Goal: Information Seeking & Learning: Learn about a topic

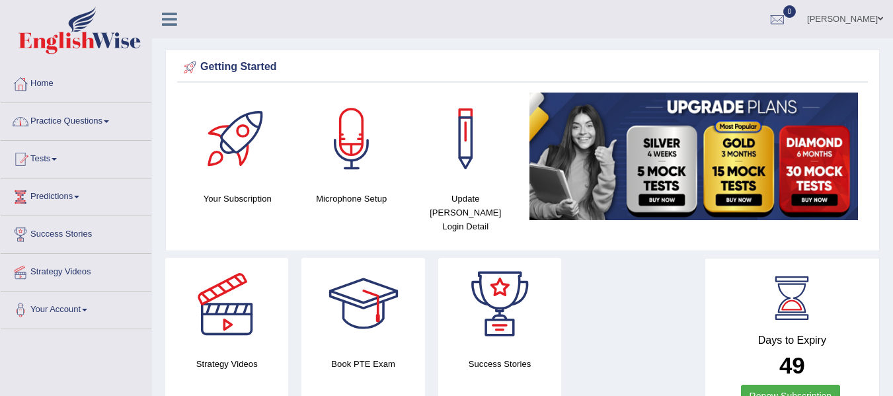
click at [108, 123] on link "Practice Questions" at bounding box center [76, 119] width 151 height 33
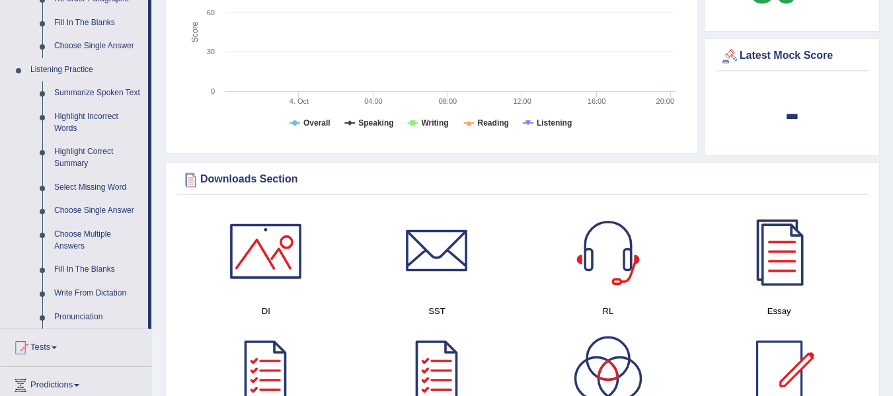
scroll to position [529, 0]
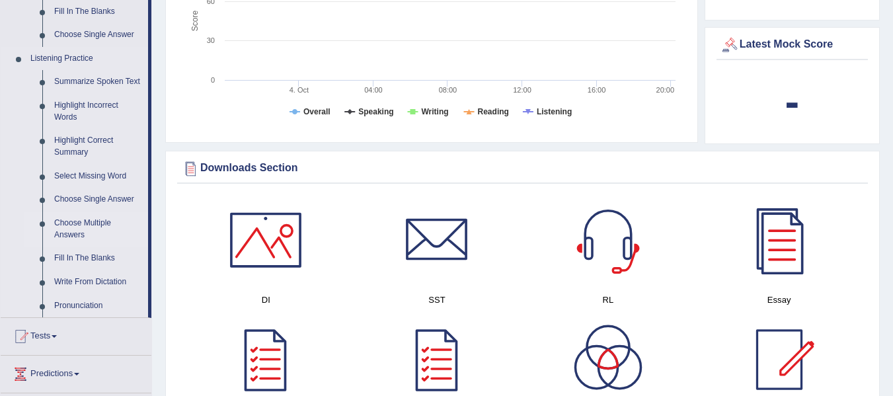
click at [102, 227] on link "Choose Multiple Answers" at bounding box center [98, 228] width 100 height 35
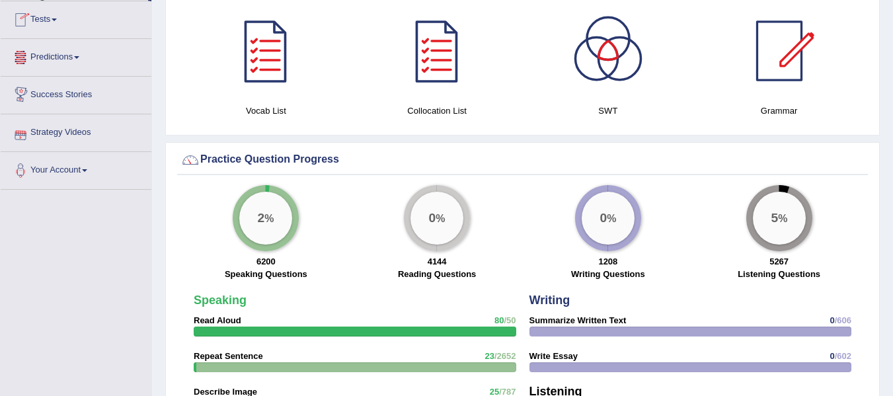
scroll to position [854, 0]
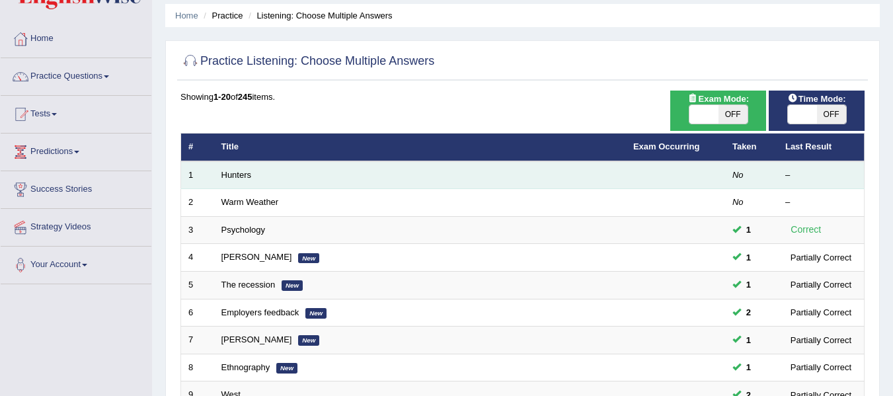
scroll to position [66, 0]
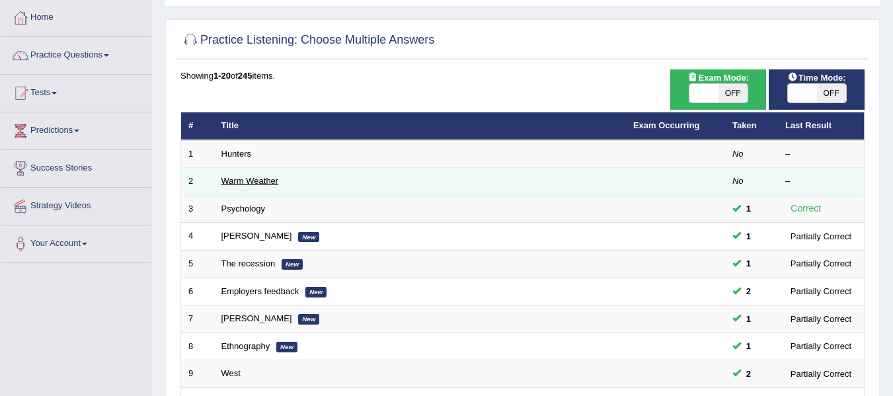
click at [268, 180] on link "Warm Weather" at bounding box center [249, 181] width 57 height 10
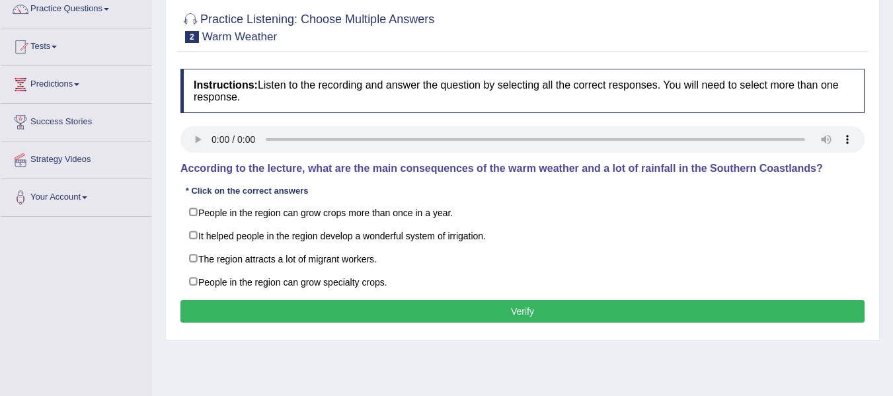
scroll to position [132, 0]
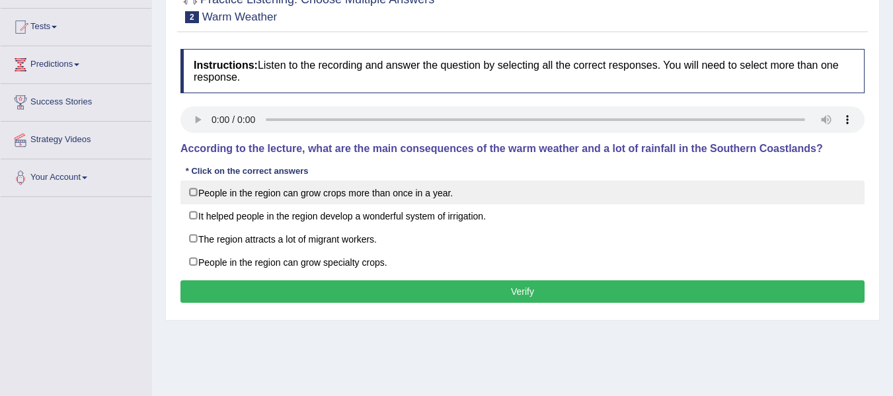
click at [190, 194] on label "People in the region can grow crops more than once in a year." at bounding box center [522, 192] width 684 height 24
checkbox input "true"
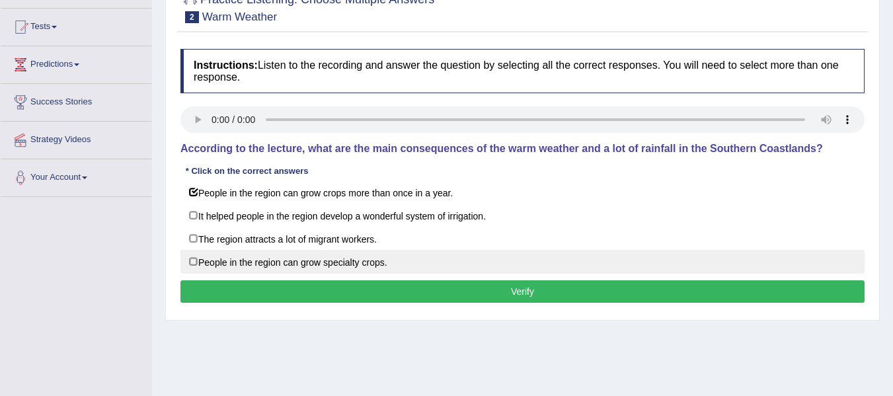
click at [192, 260] on label "People in the region can grow specialty crops." at bounding box center [522, 262] width 684 height 24
checkbox input "true"
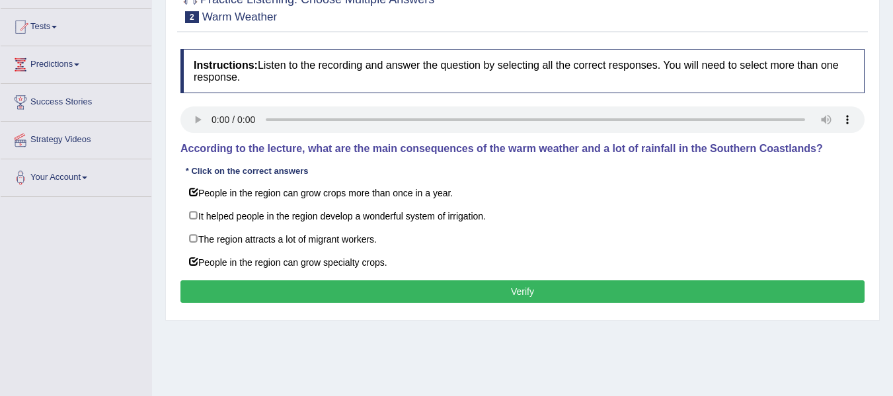
click at [361, 289] on button "Verify" at bounding box center [522, 291] width 684 height 22
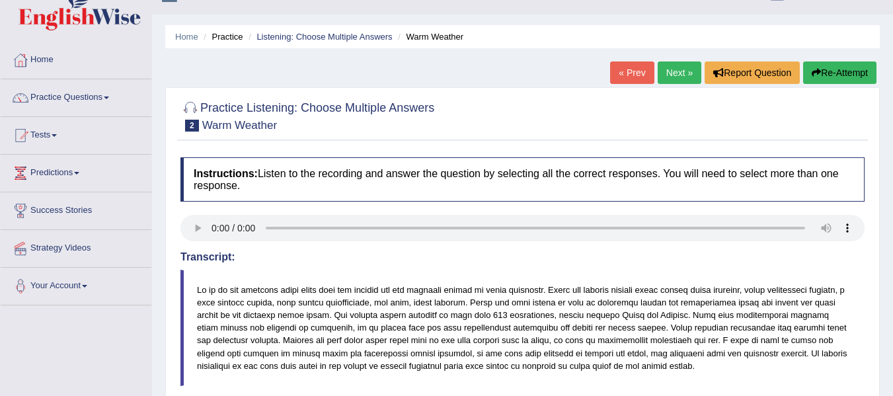
scroll to position [0, 0]
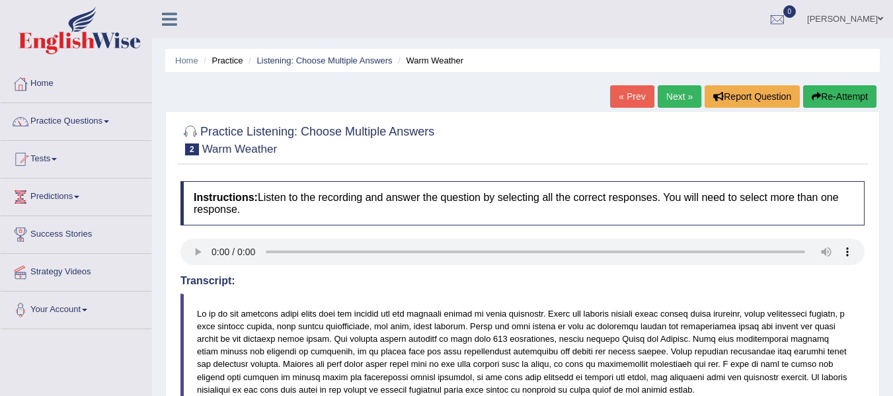
drag, startPoint x: 683, startPoint y: 97, endPoint x: 685, endPoint y: 104, distance: 7.4
click at [685, 98] on link "Next »" at bounding box center [679, 96] width 44 height 22
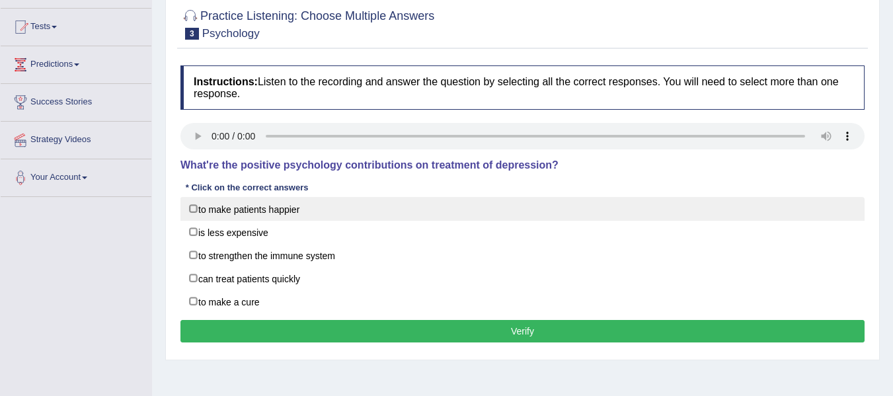
click at [193, 207] on label "to make patients happier" at bounding box center [522, 209] width 684 height 24
checkbox input "true"
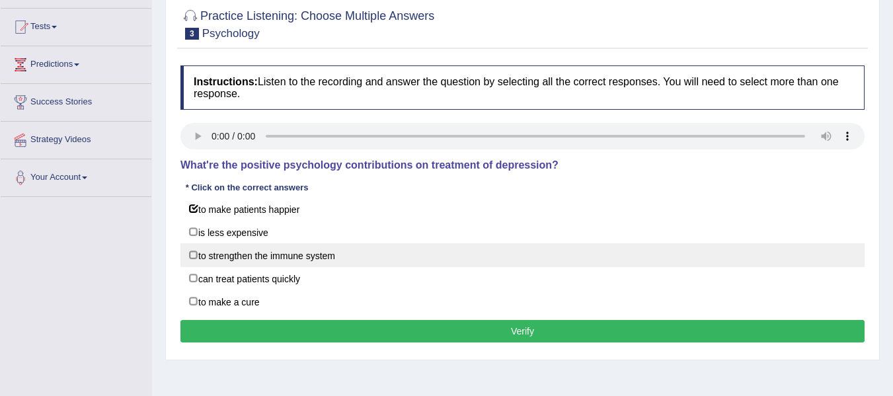
click at [192, 256] on label "to strengthen the immune system" at bounding box center [522, 255] width 684 height 24
checkbox input "true"
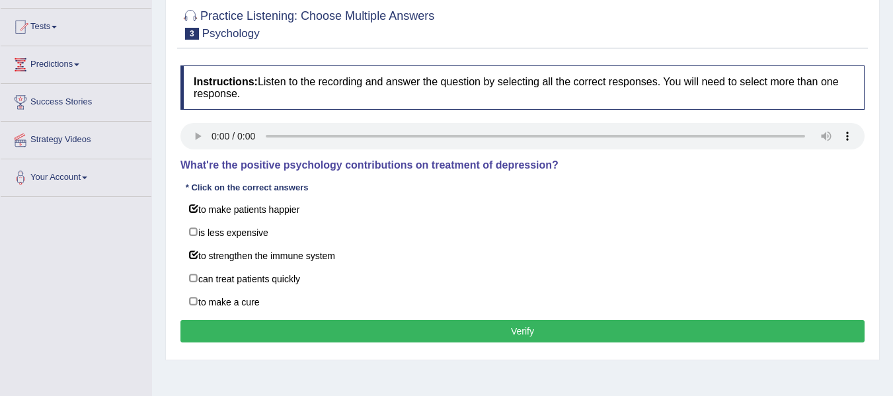
click at [228, 332] on button "Verify" at bounding box center [522, 331] width 684 height 22
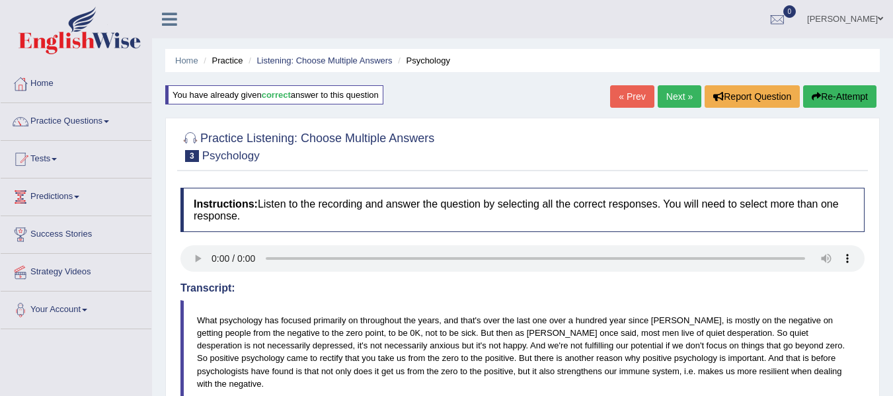
click at [688, 97] on link "Next »" at bounding box center [679, 96] width 44 height 22
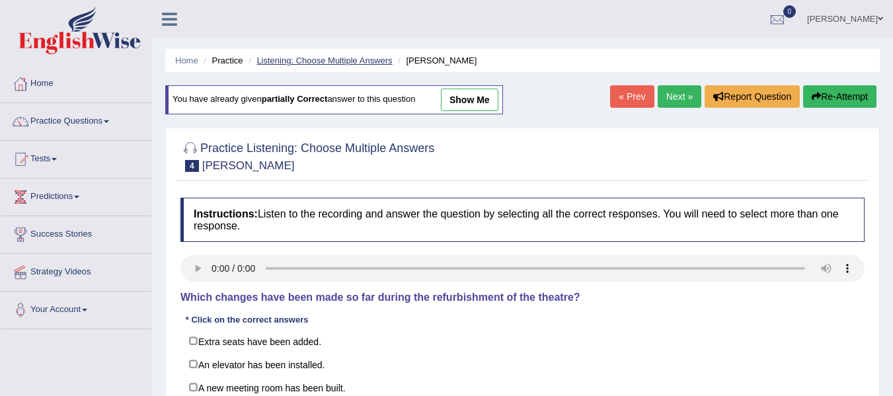
click at [319, 61] on link "Listening: Choose Multiple Answers" at bounding box center [323, 61] width 135 height 10
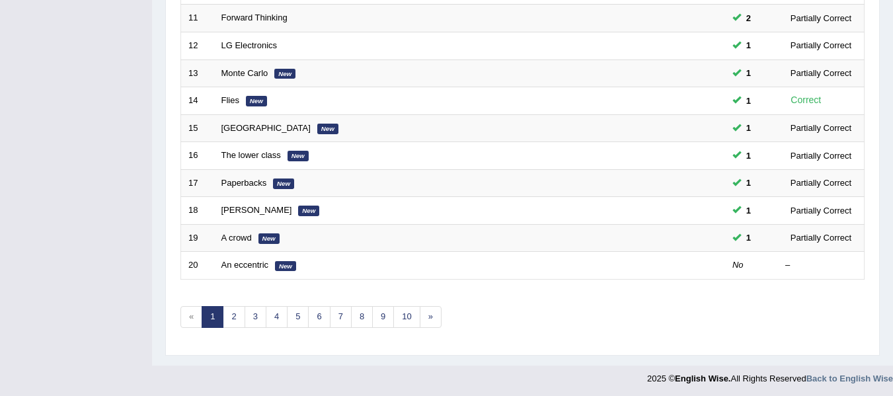
scroll to position [479, 0]
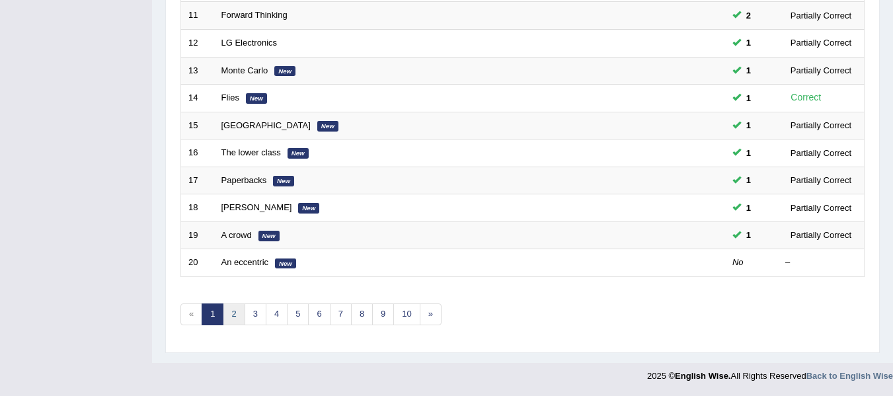
click at [242, 316] on link "2" at bounding box center [234, 314] width 22 height 22
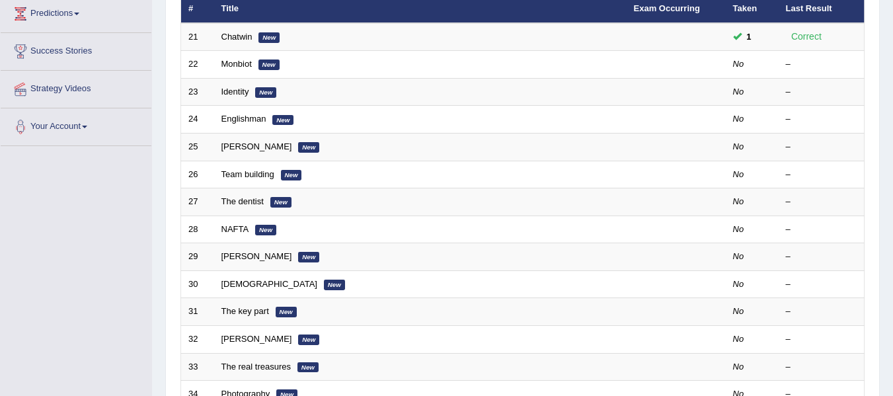
scroll to position [149, 0]
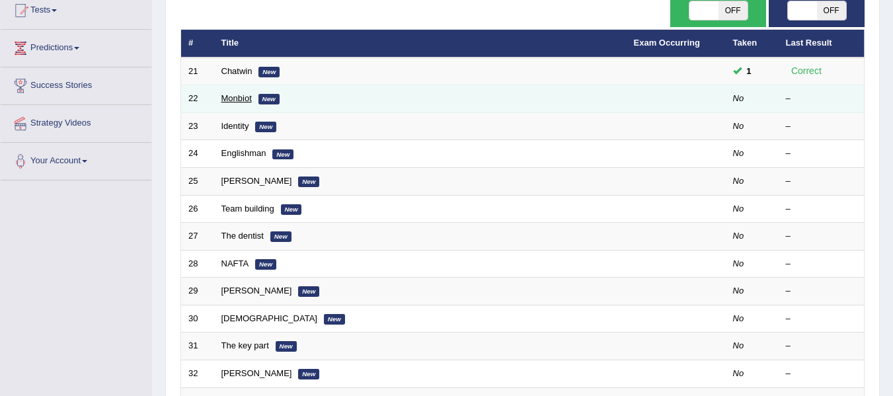
click at [241, 95] on link "Monbiot" at bounding box center [236, 98] width 30 height 10
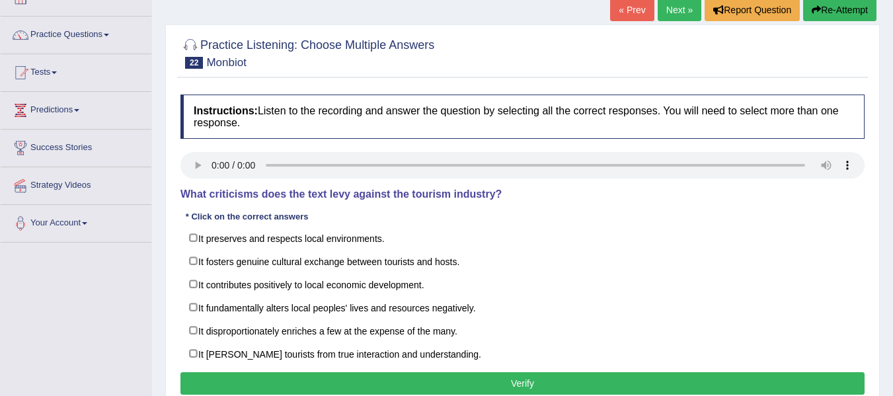
scroll to position [66, 0]
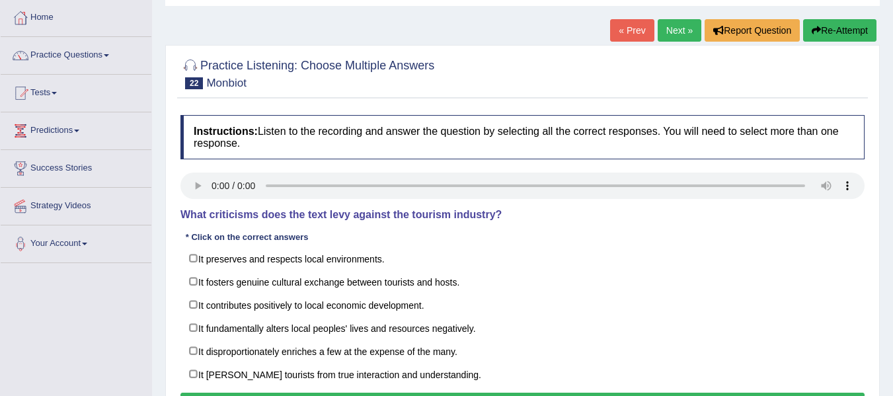
click at [669, 36] on link "Next »" at bounding box center [679, 30] width 44 height 22
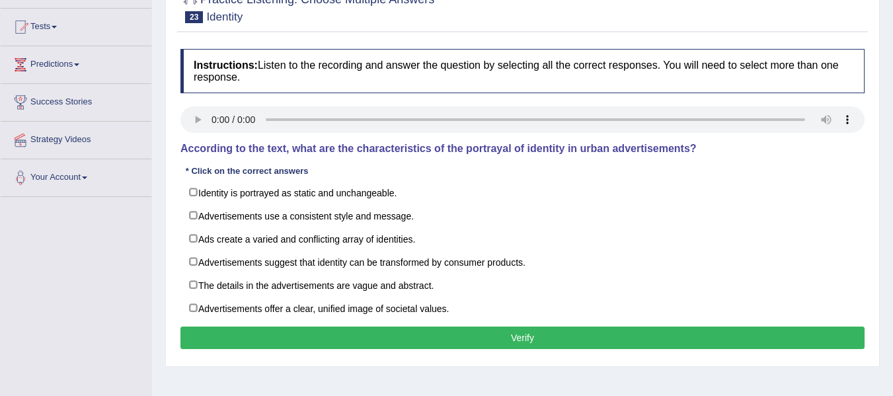
scroll to position [198, 0]
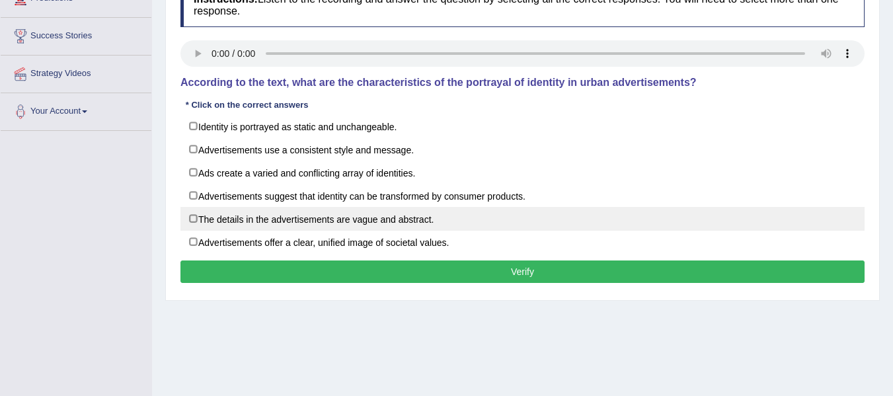
click at [192, 218] on label "The details in the advertisements are vague and abstract." at bounding box center [522, 219] width 684 height 24
checkbox input "true"
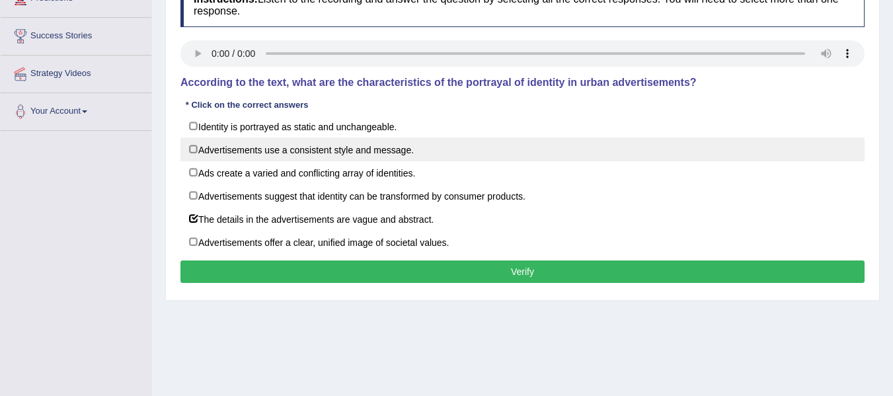
click at [188, 150] on label "Advertisements use a consistent style and message." at bounding box center [522, 149] width 684 height 24
checkbox input "true"
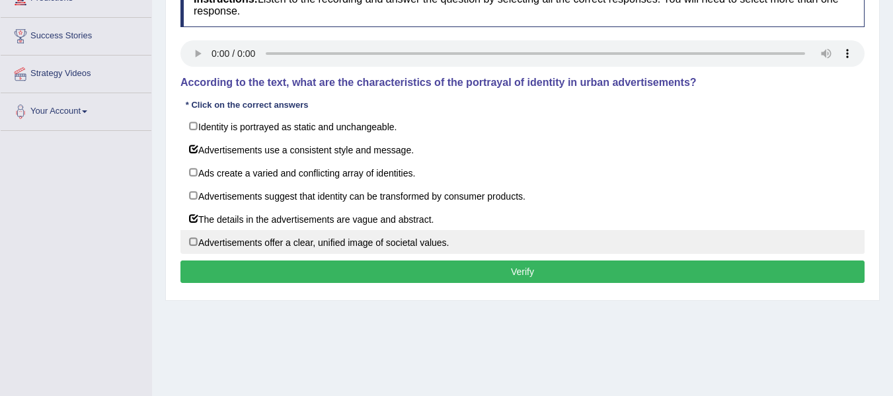
click at [188, 242] on label "Advertisements offer a clear, unified image of societal values." at bounding box center [522, 242] width 684 height 24
checkbox input "true"
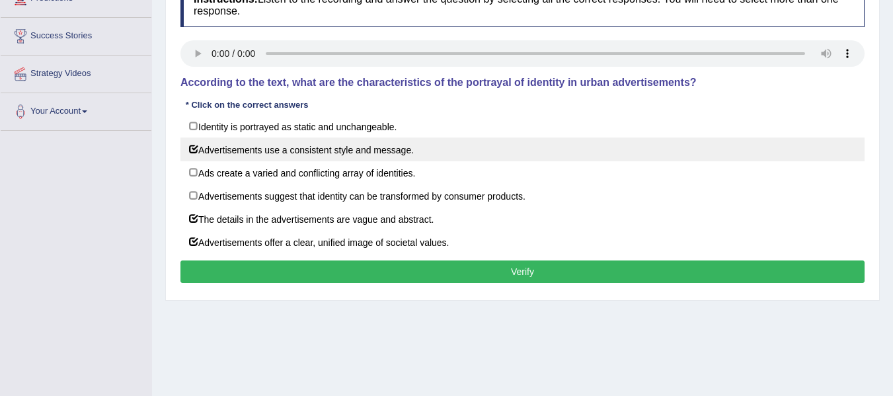
click at [193, 150] on label "Advertisements use a consistent style and message." at bounding box center [522, 149] width 684 height 24
checkbox input "false"
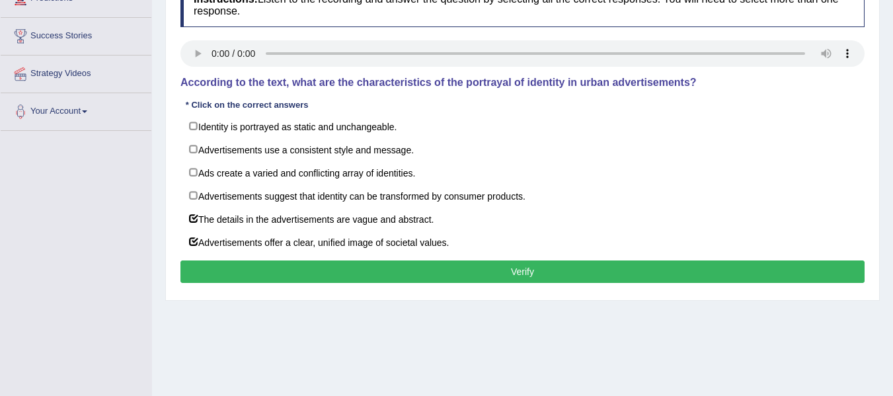
click at [238, 271] on button "Verify" at bounding box center [522, 271] width 684 height 22
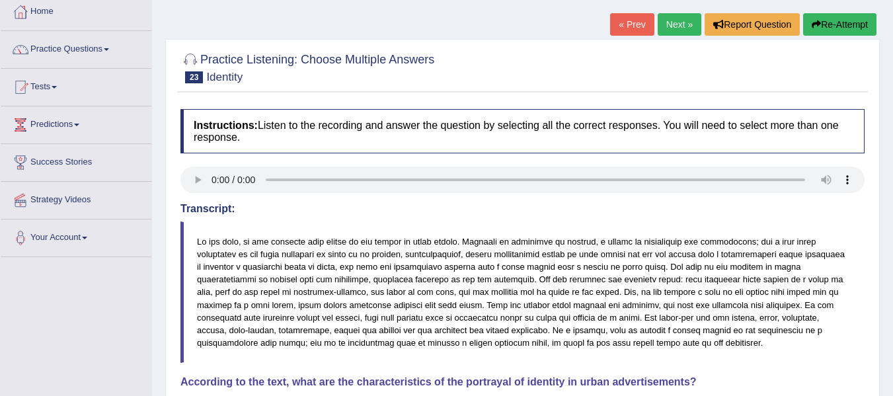
scroll to position [66, 0]
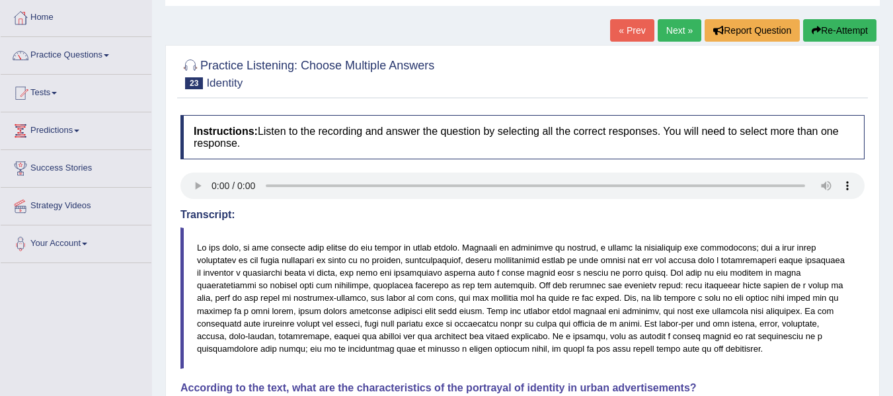
click at [680, 26] on link "Next »" at bounding box center [679, 30] width 44 height 22
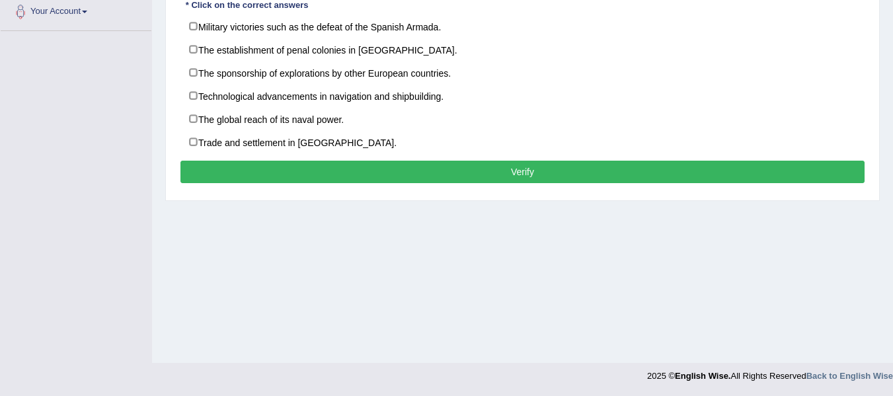
scroll to position [232, 0]
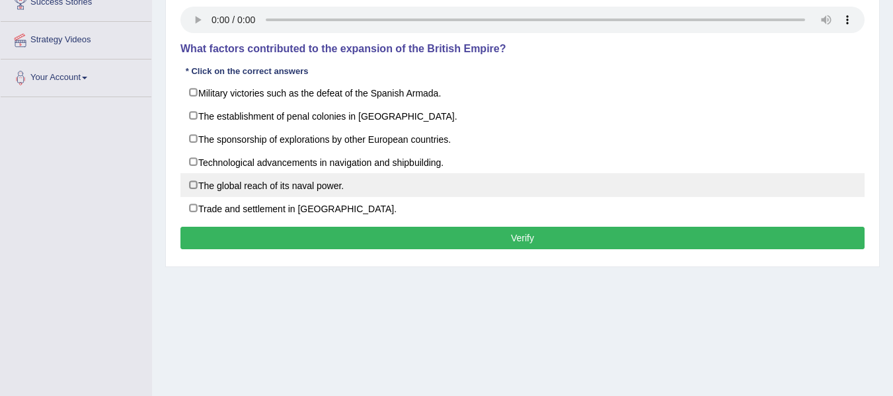
click at [196, 186] on label "The global reach of its naval power." at bounding box center [522, 185] width 684 height 24
checkbox input "true"
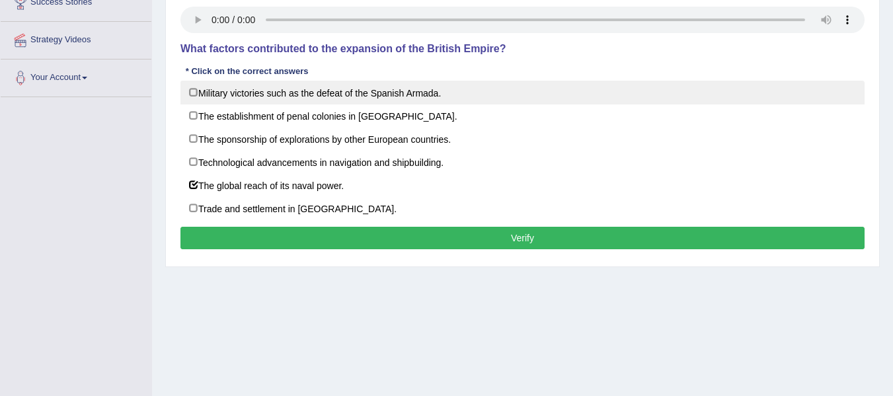
click at [197, 94] on label "Military victories such as the defeat of the Spanish Armada." at bounding box center [522, 93] width 684 height 24
checkbox input "true"
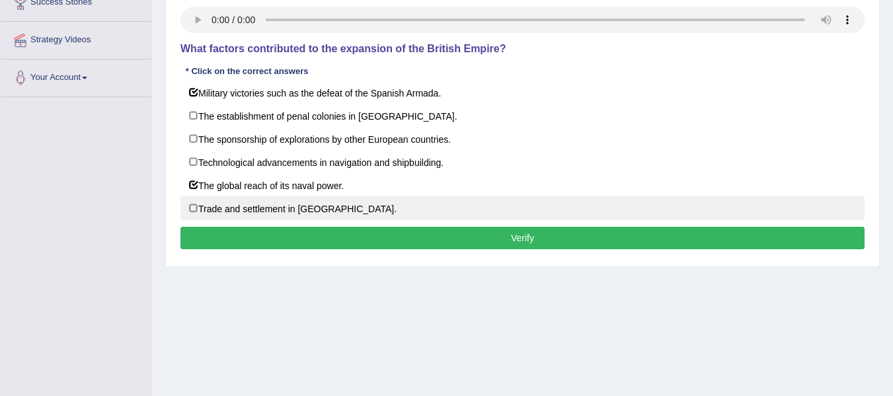
click at [194, 209] on label "Trade and settlement in new territories." at bounding box center [522, 208] width 684 height 24
checkbox input "true"
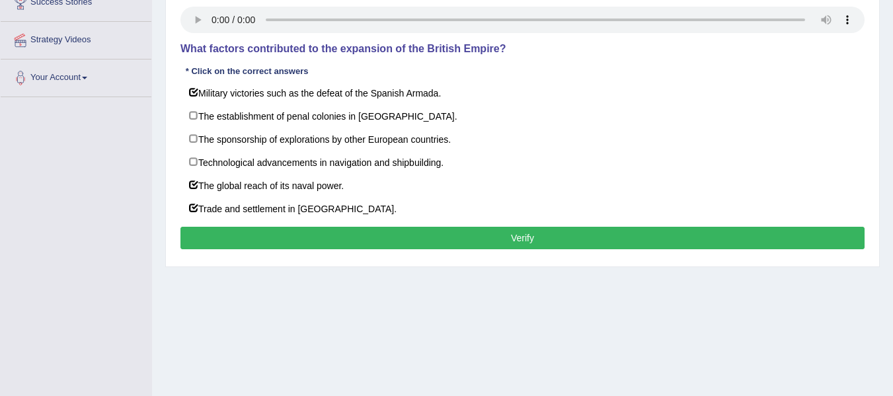
click at [341, 239] on button "Verify" at bounding box center [522, 238] width 684 height 22
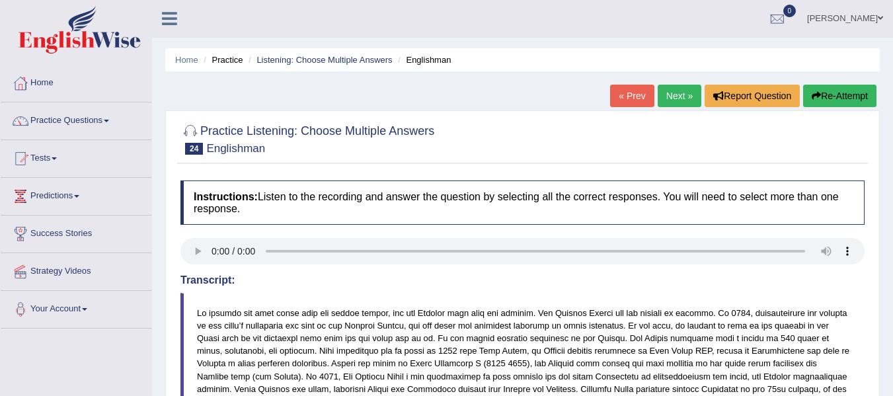
scroll to position [0, 0]
click at [688, 100] on link "Next »" at bounding box center [679, 96] width 44 height 22
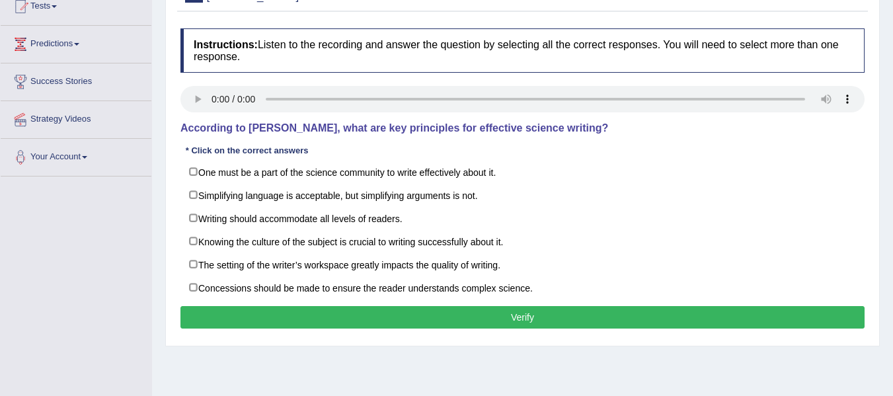
scroll to position [132, 0]
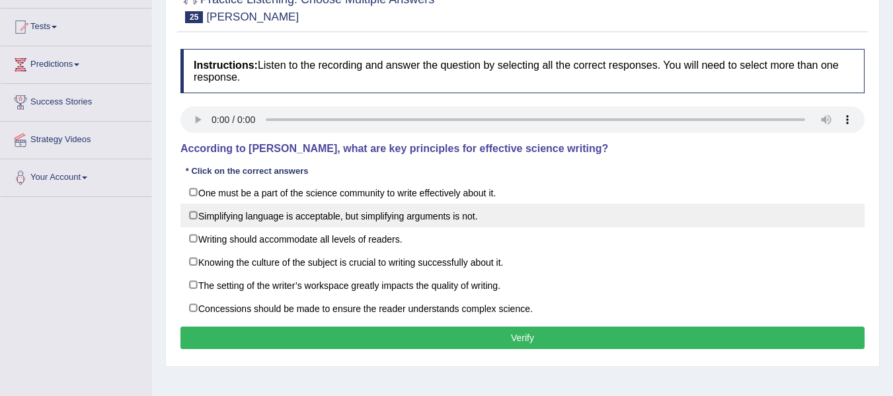
click at [191, 212] on label "Simplifying language is acceptable, but simplifying arguments is not." at bounding box center [522, 216] width 684 height 24
checkbox input "true"
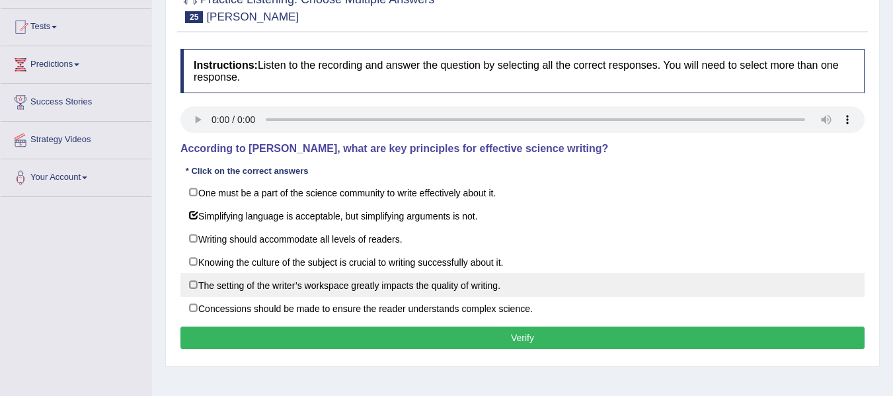
click at [193, 287] on label "The setting of the writer’s workspace greatly impacts the quality of writing." at bounding box center [522, 285] width 684 height 24
checkbox input "true"
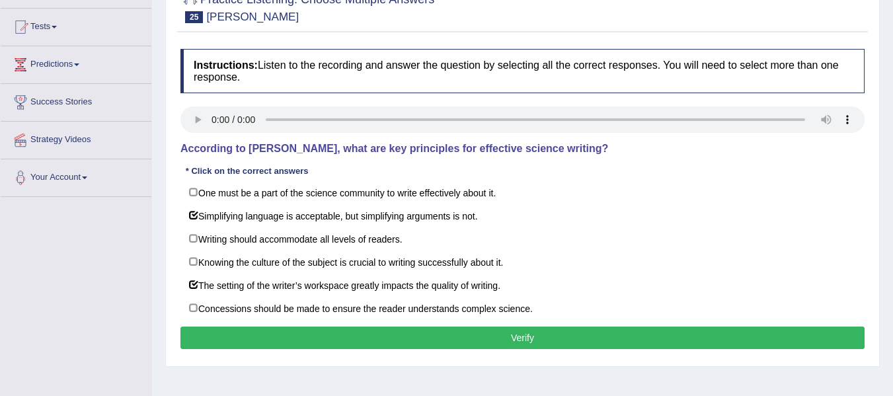
click at [227, 342] on button "Verify" at bounding box center [522, 337] width 684 height 22
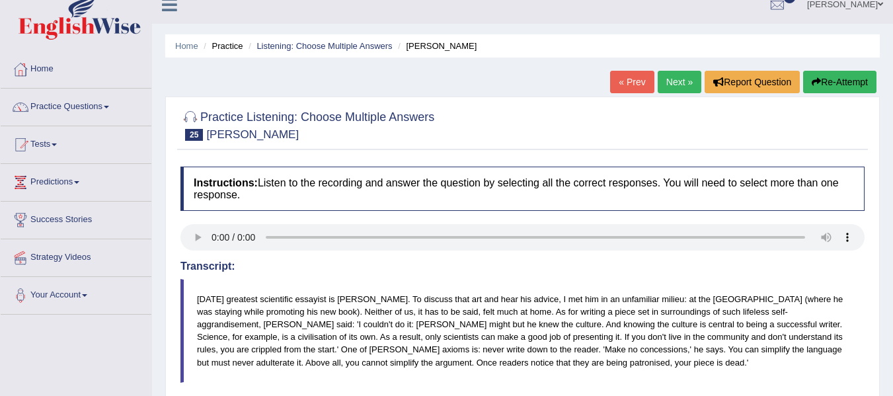
scroll to position [0, 0]
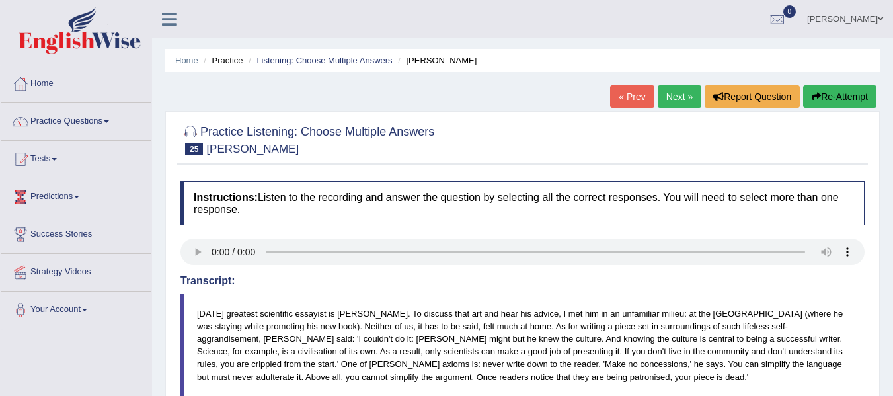
drag, startPoint x: 679, startPoint y: 98, endPoint x: 669, endPoint y: 108, distance: 14.0
click at [680, 98] on link "Next »" at bounding box center [679, 96] width 44 height 22
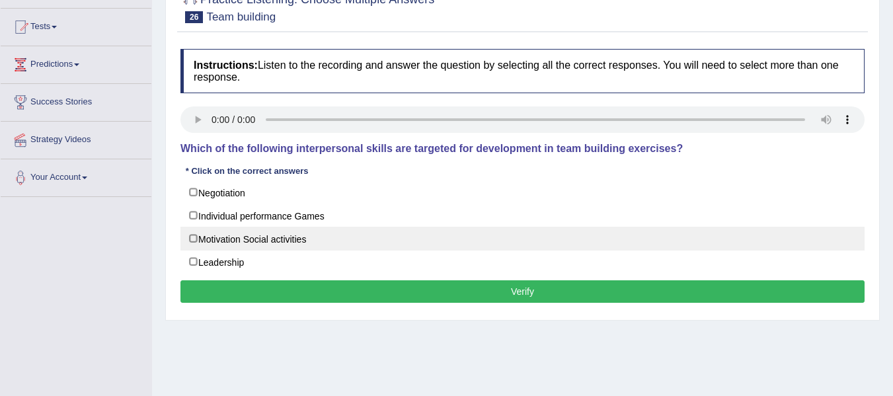
click at [188, 241] on label "Motivation Social activities" at bounding box center [522, 239] width 684 height 24
checkbox input "true"
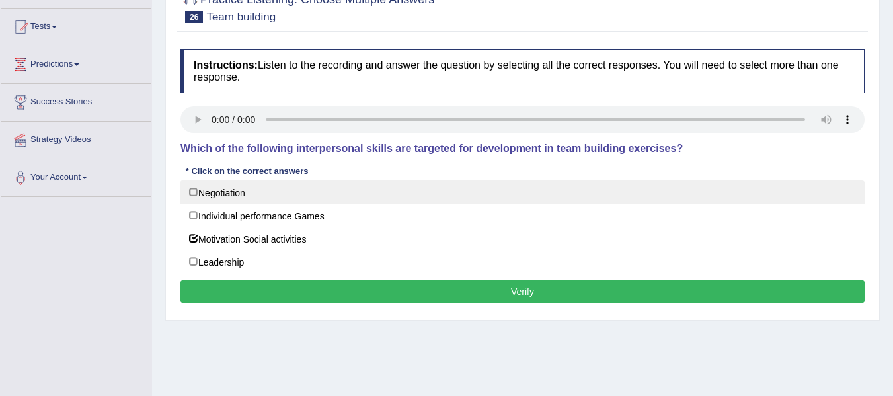
click at [201, 196] on label "Negotiation" at bounding box center [522, 192] width 684 height 24
checkbox input "true"
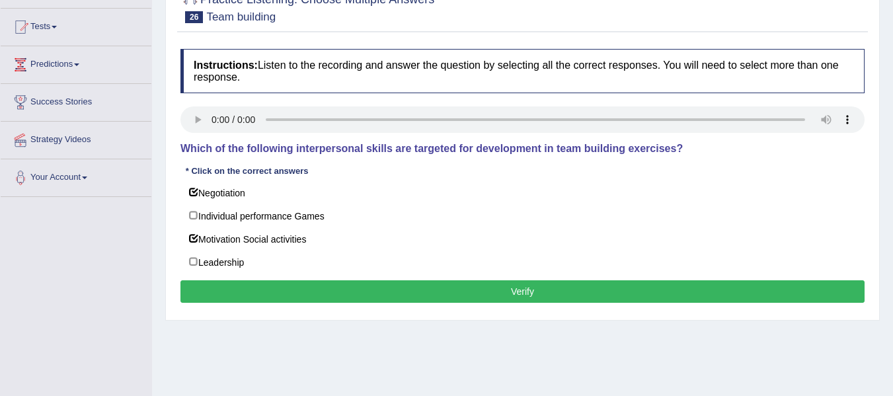
click at [300, 294] on button "Verify" at bounding box center [522, 291] width 684 height 22
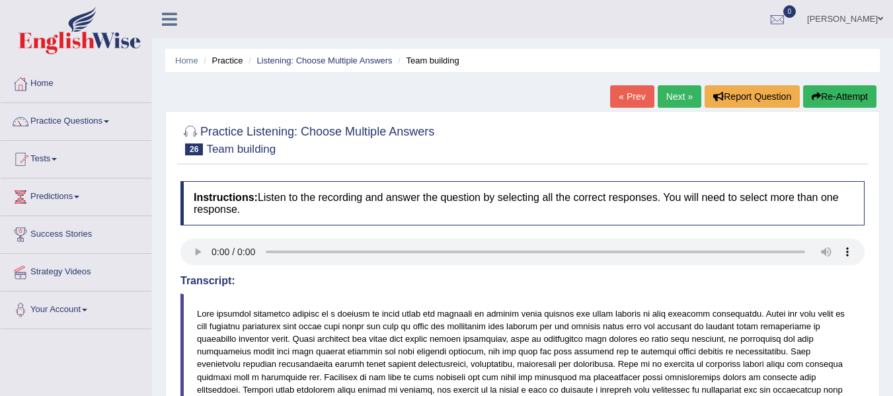
click at [674, 98] on link "Next »" at bounding box center [679, 96] width 44 height 22
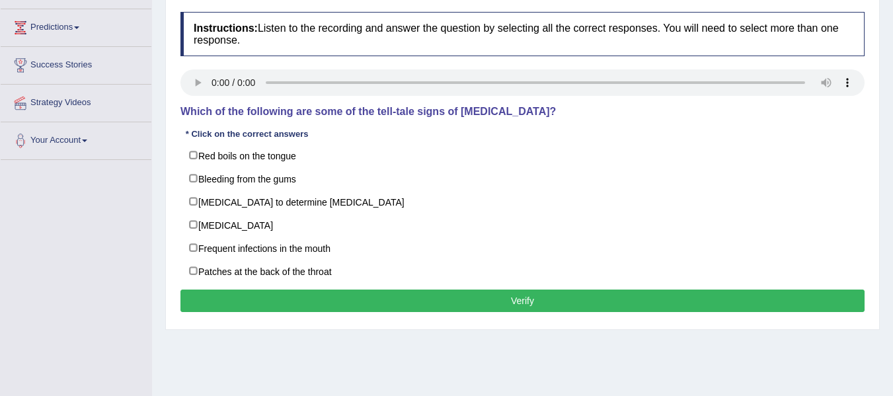
scroll to position [198, 0]
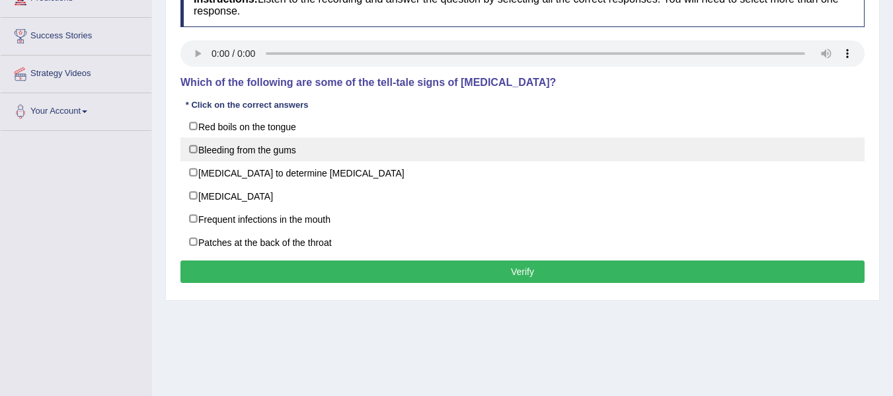
click at [197, 154] on label "Bleeding from the gums" at bounding box center [522, 149] width 684 height 24
checkbox input "true"
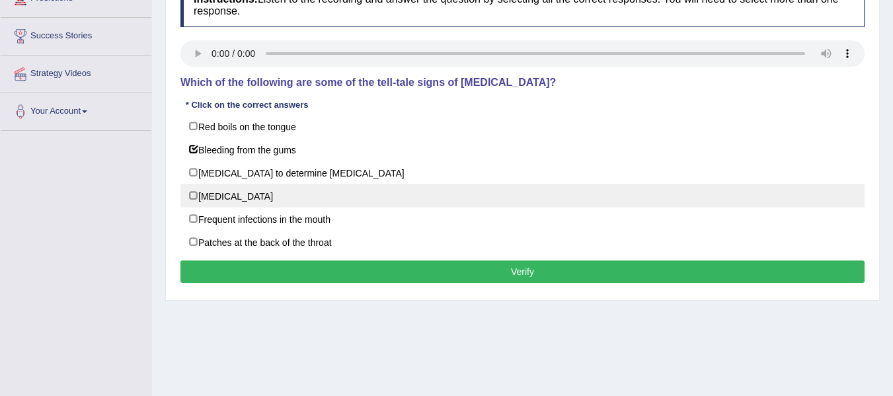
click at [193, 198] on label "Loose teeth" at bounding box center [522, 196] width 684 height 24
checkbox input "true"
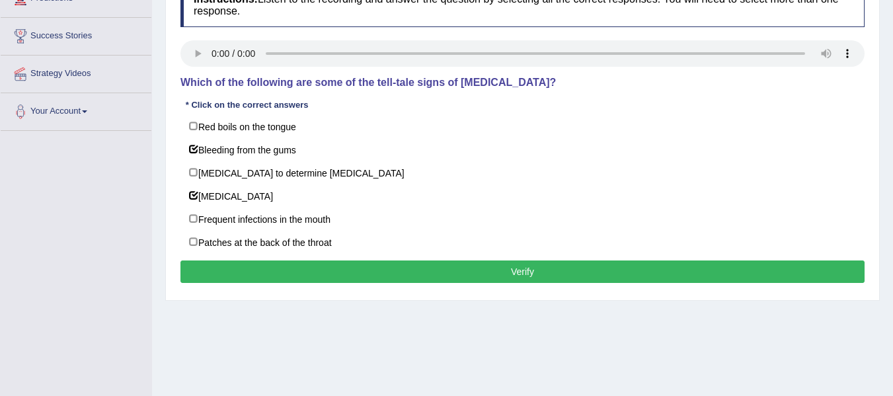
click at [363, 274] on button "Verify" at bounding box center [522, 271] width 684 height 22
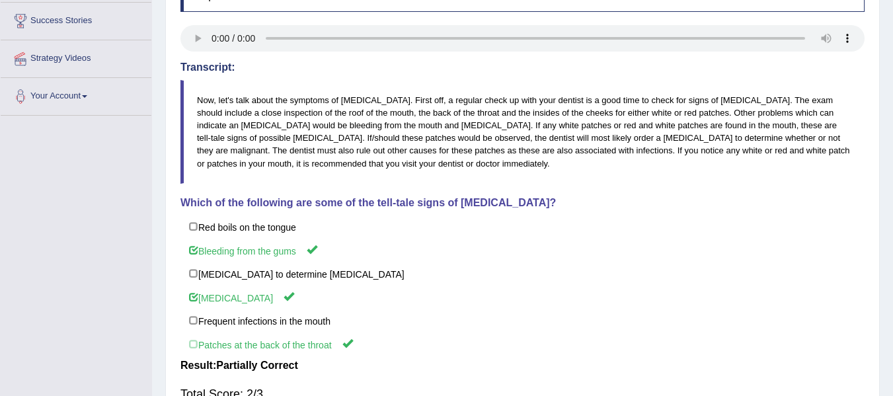
scroll to position [0, 0]
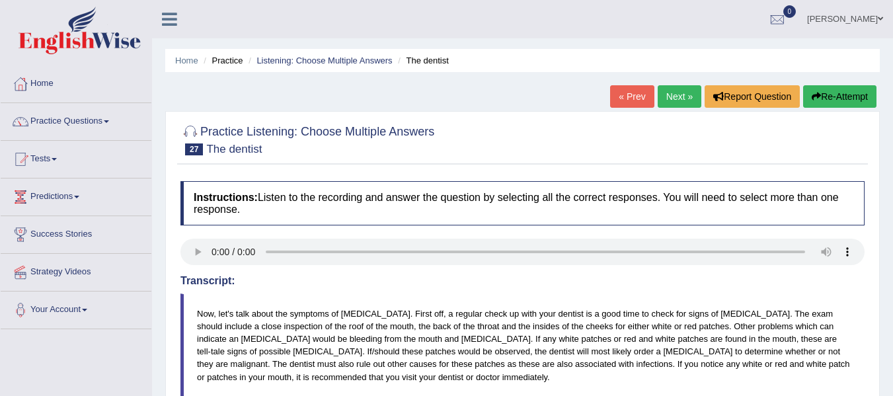
click at [678, 94] on link "Next »" at bounding box center [679, 96] width 44 height 22
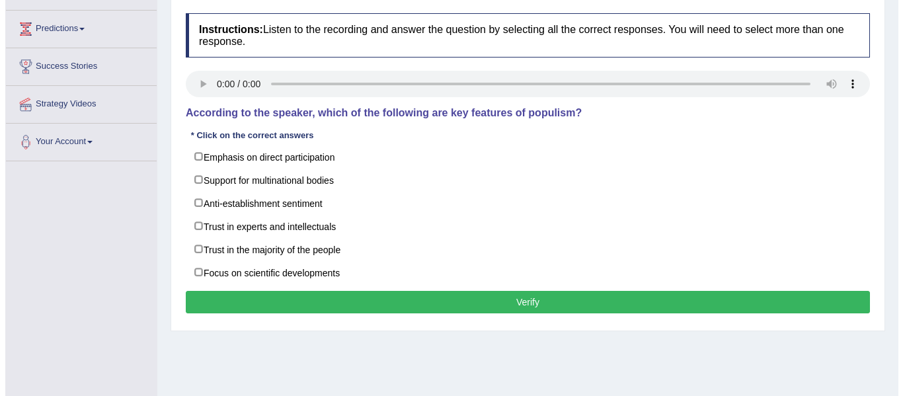
scroll to position [132, 0]
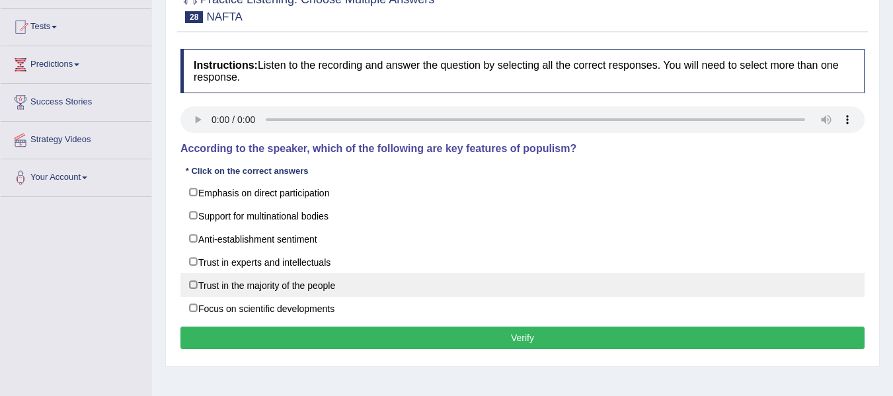
click at [199, 280] on label "Trust in the majority of the people" at bounding box center [522, 285] width 684 height 24
checkbox input "true"
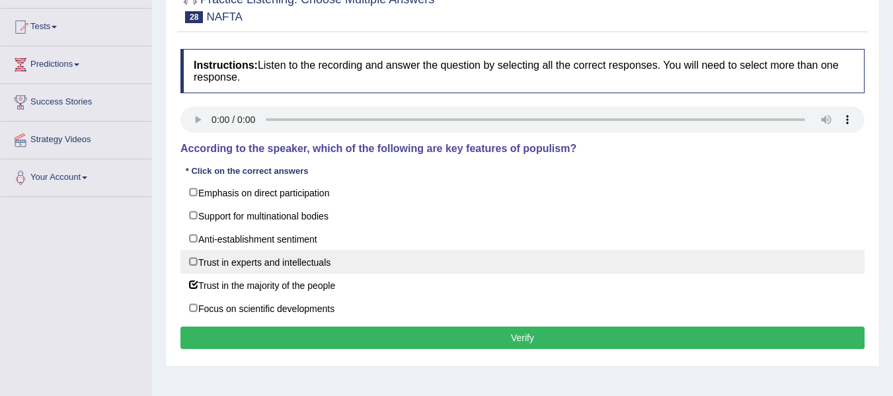
click at [214, 266] on label "Trust in experts and intellectuals" at bounding box center [522, 262] width 684 height 24
checkbox input "true"
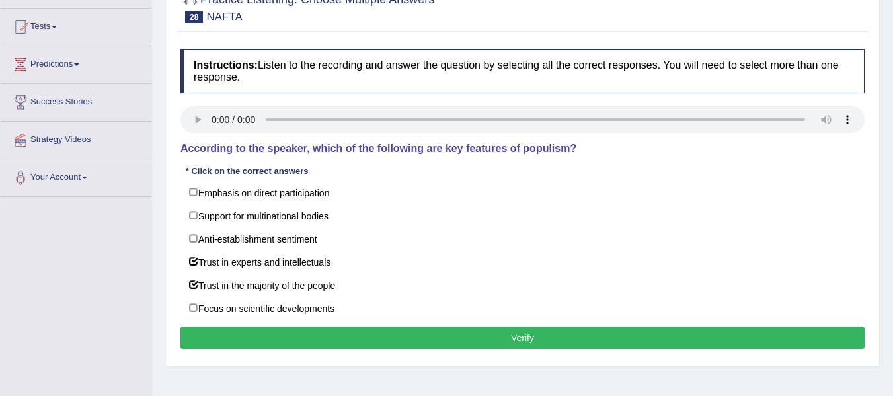
click at [307, 336] on button "Verify" at bounding box center [522, 337] width 684 height 22
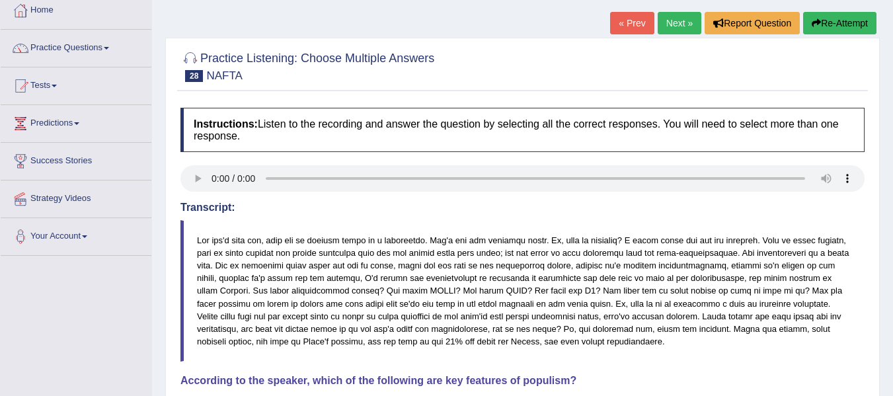
scroll to position [66, 0]
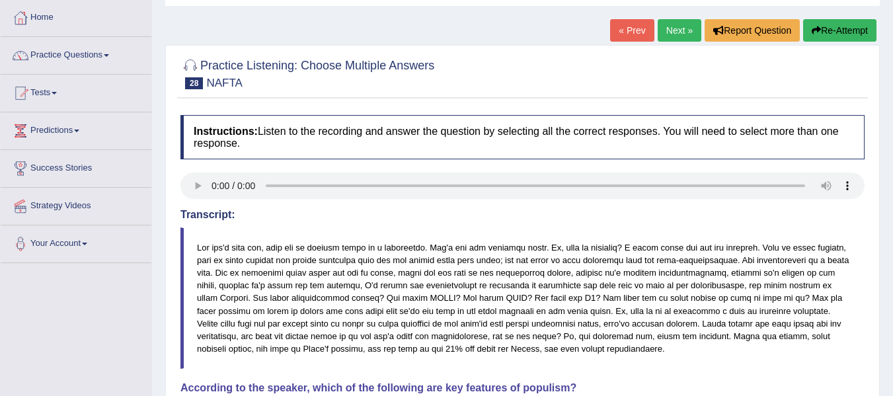
click at [681, 32] on link "Next »" at bounding box center [679, 30] width 44 height 22
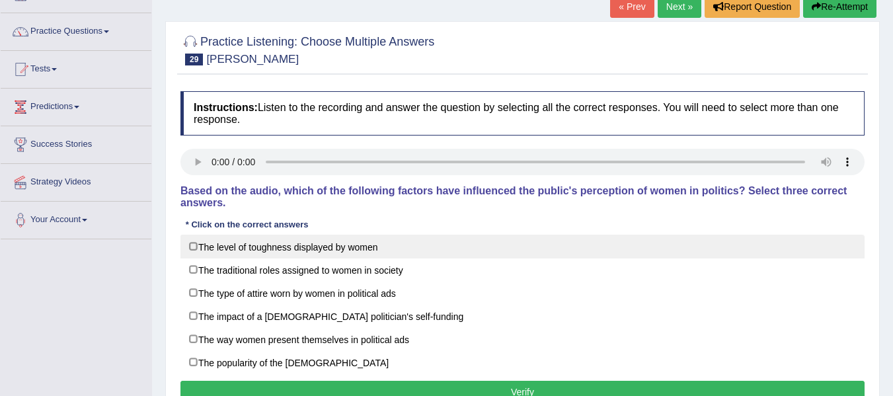
scroll to position [66, 0]
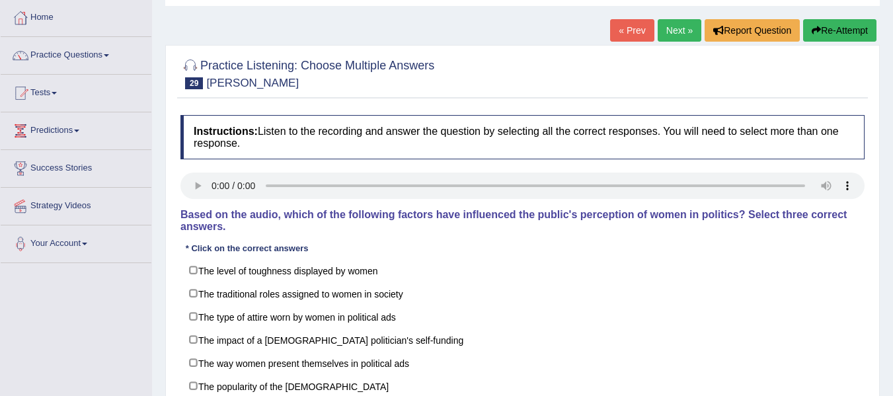
click at [668, 33] on link "Next »" at bounding box center [679, 30] width 44 height 22
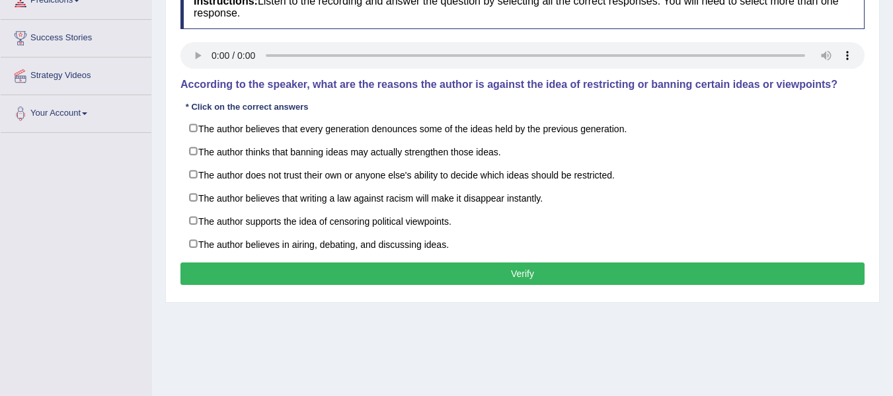
scroll to position [198, 0]
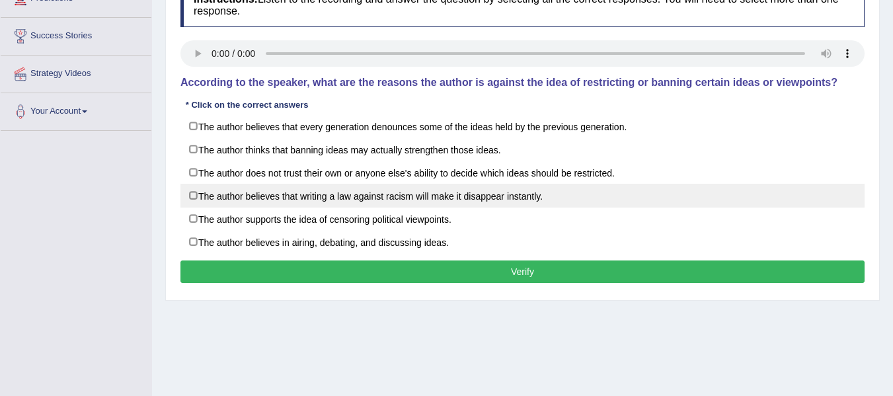
click at [194, 194] on label "The author believes that writing a law against racism will make it disappear in…" at bounding box center [522, 196] width 684 height 24
checkbox input "true"
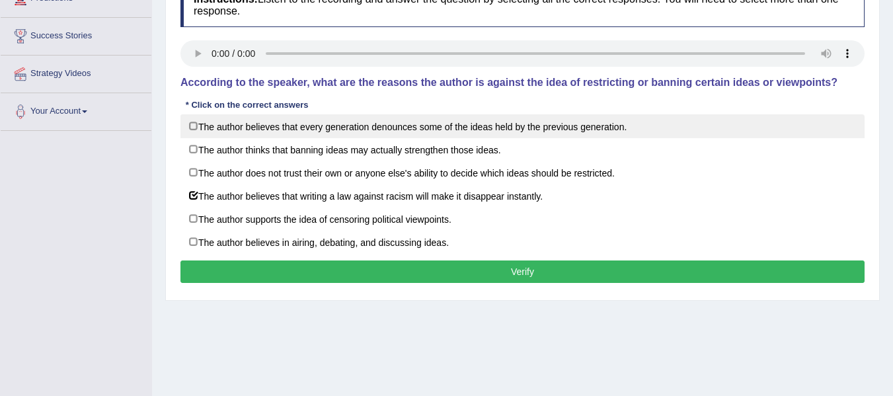
click at [188, 127] on label "The author believes that every generation denounces some of the ideas held by t…" at bounding box center [522, 126] width 684 height 24
checkbox input "true"
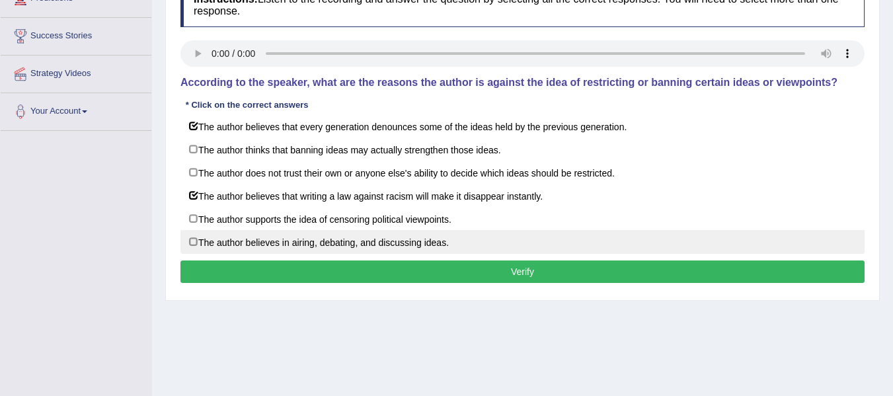
click at [192, 242] on label "The author believes in airing, debating, and discussing ideas." at bounding box center [522, 242] width 684 height 24
checkbox input "true"
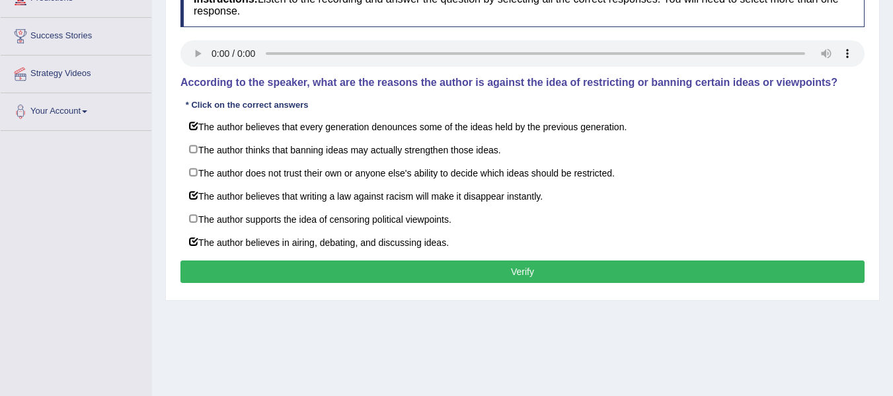
click at [197, 265] on button "Verify" at bounding box center [522, 271] width 684 height 22
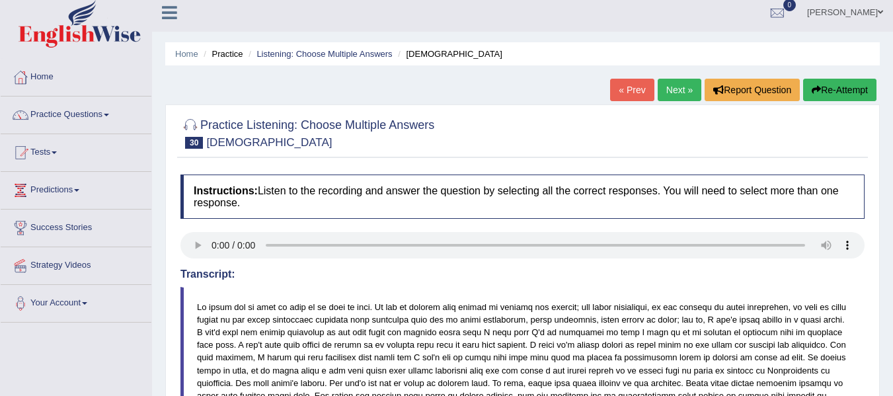
scroll to position [0, 0]
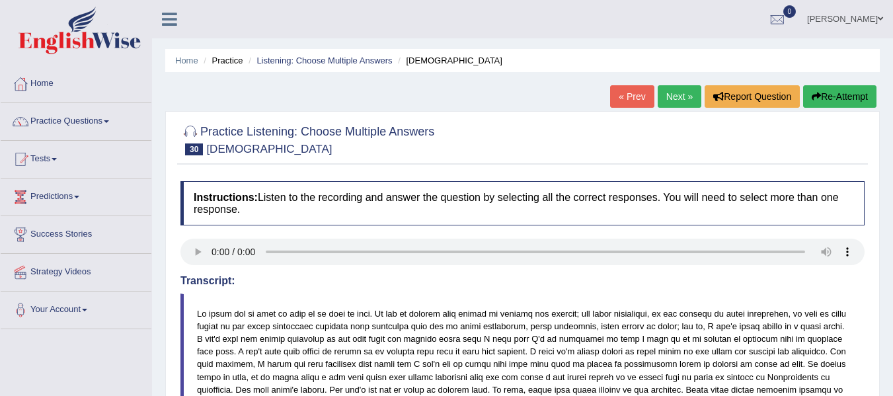
click at [674, 91] on link "Next »" at bounding box center [679, 96] width 44 height 22
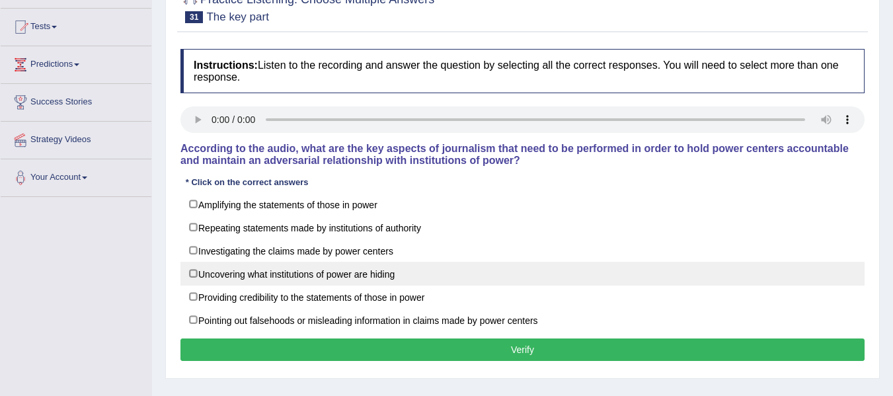
click at [188, 273] on label "Uncovering what institutions of power are hiding" at bounding box center [522, 274] width 684 height 24
checkbox input "true"
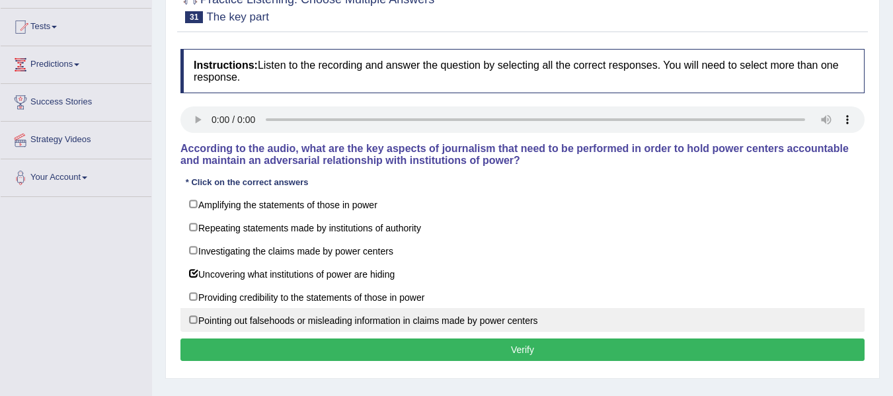
click at [206, 314] on label "Pointing out falsehoods or misleading information in claims made by power cente…" at bounding box center [522, 320] width 684 height 24
checkbox input "true"
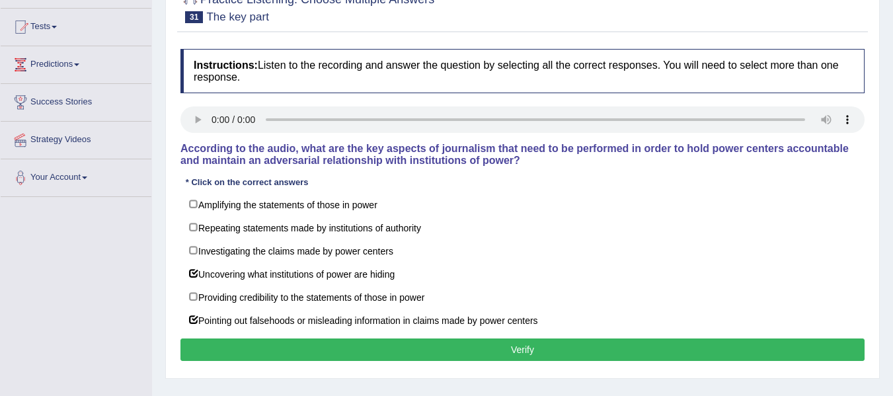
click at [250, 351] on button "Verify" at bounding box center [522, 349] width 684 height 22
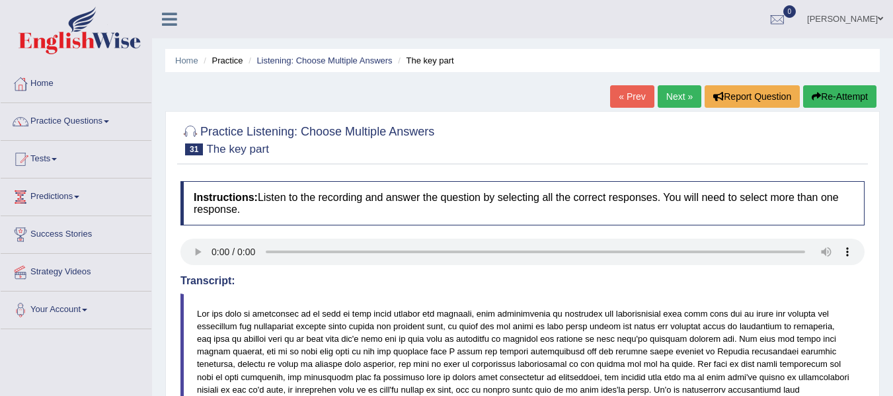
click at [661, 103] on link "Next »" at bounding box center [679, 96] width 44 height 22
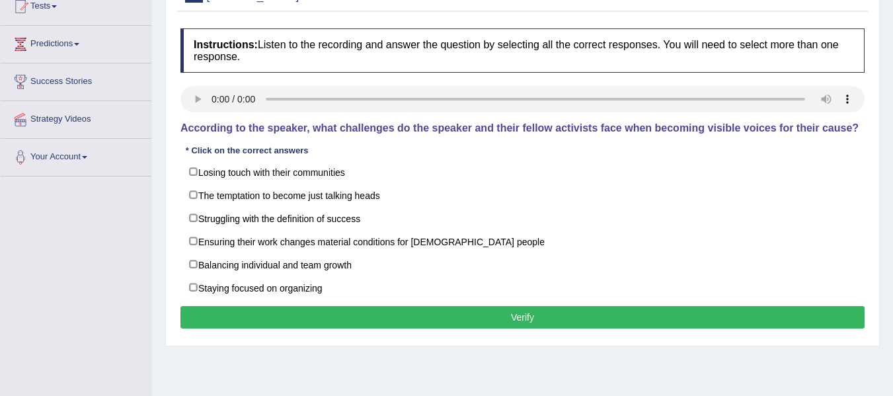
scroll to position [132, 0]
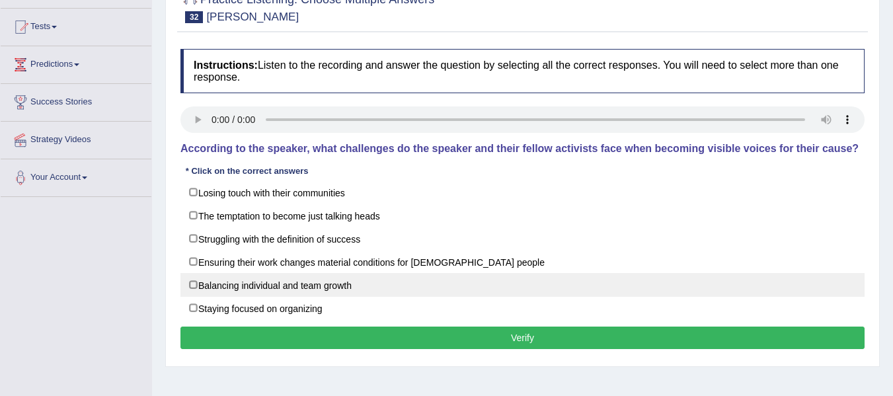
click at [205, 283] on label "Balancing individual and team growth" at bounding box center [522, 285] width 684 height 24
checkbox input "true"
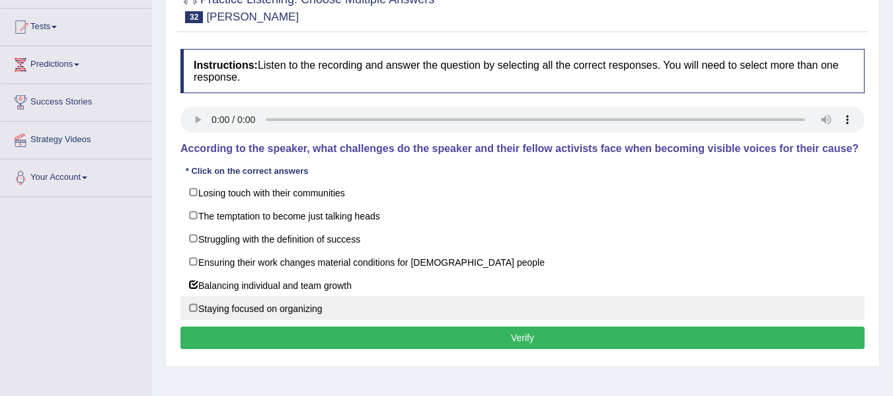
click at [195, 304] on label "Staying focused on organizing" at bounding box center [522, 308] width 684 height 24
checkbox input "true"
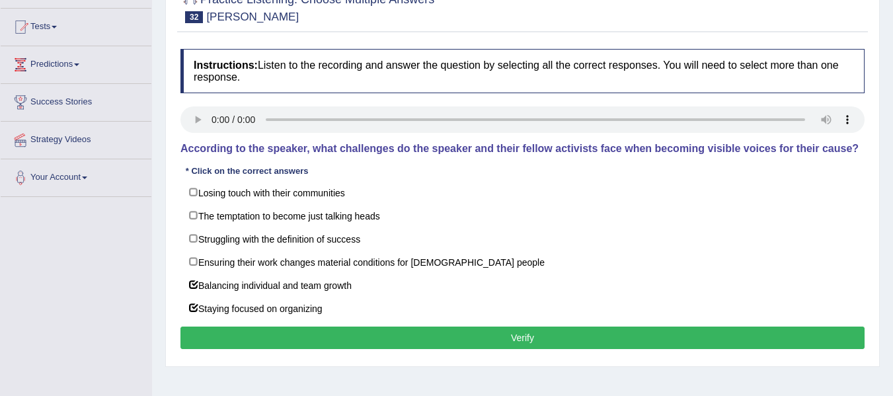
click at [225, 332] on button "Verify" at bounding box center [522, 337] width 684 height 22
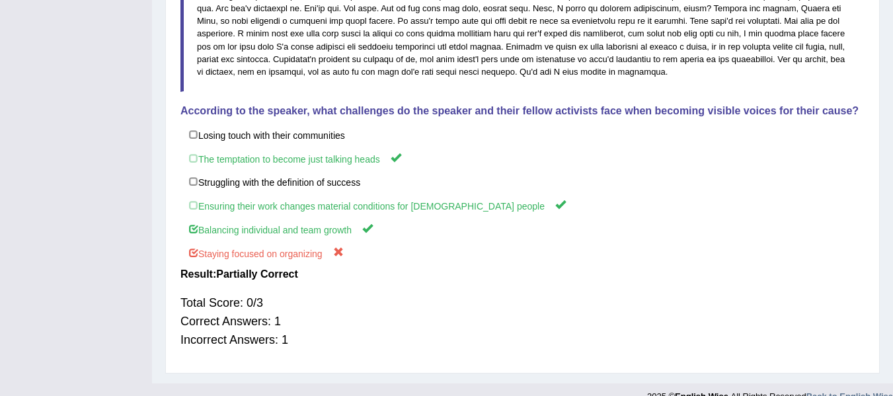
scroll to position [264, 0]
